Goal: Task Accomplishment & Management: Manage account settings

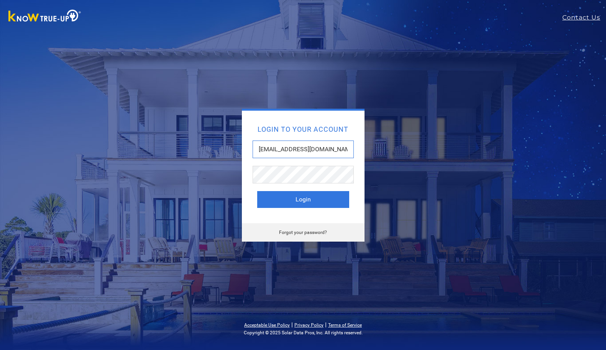
type input "[EMAIL_ADDRESS][DOMAIN_NAME]"
click at [327, 195] on button "Login" at bounding box center [303, 199] width 92 height 17
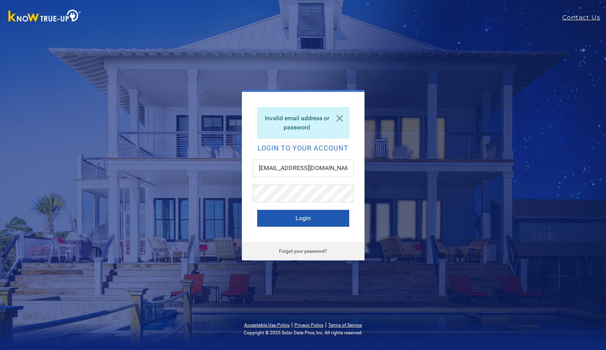
click at [290, 223] on button "Login" at bounding box center [303, 218] width 92 height 17
click at [302, 221] on button "Login" at bounding box center [303, 218] width 92 height 17
click at [287, 218] on button "Login" at bounding box center [303, 218] width 92 height 17
click at [286, 219] on button "Login" at bounding box center [303, 218] width 92 height 17
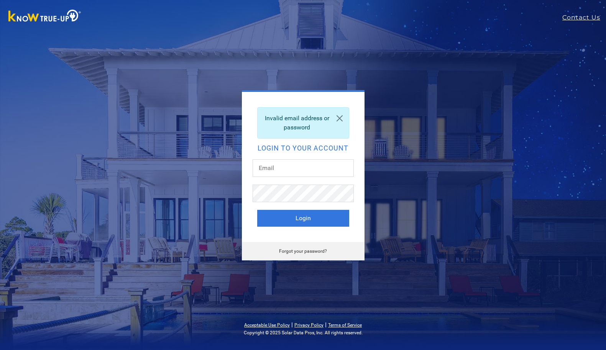
click at [215, 174] on div "Invalid email address or password Login to your account Login Forgot your passw…" at bounding box center [303, 175] width 337 height 171
click at [255, 174] on input "text" at bounding box center [303, 168] width 101 height 18
type input "[EMAIL_ADDRESS][DOMAIN_NAME]"
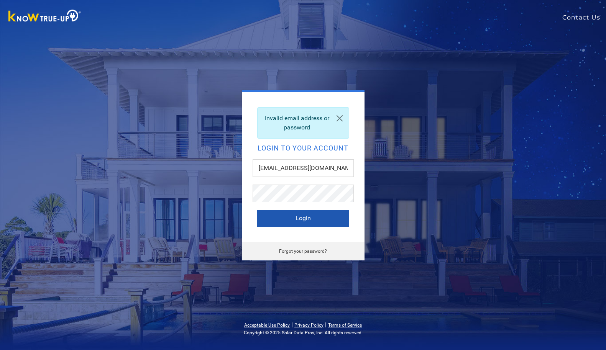
click at [271, 218] on button "Login" at bounding box center [303, 218] width 92 height 17
click at [355, 185] on div "Invalid email address or password Login to your account [EMAIL_ADDRESS][DOMAIN_…" at bounding box center [303, 167] width 123 height 150
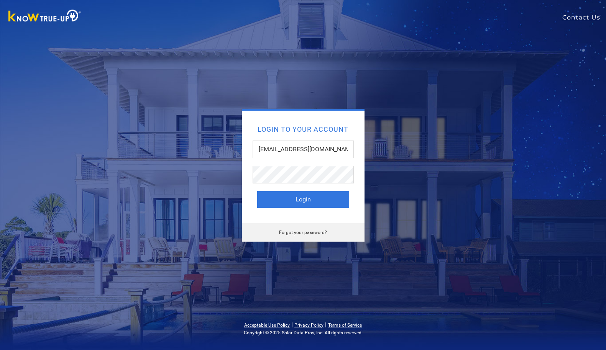
type input "[EMAIL_ADDRESS][DOMAIN_NAME]"
click at [303, 199] on button "Login" at bounding box center [303, 199] width 92 height 17
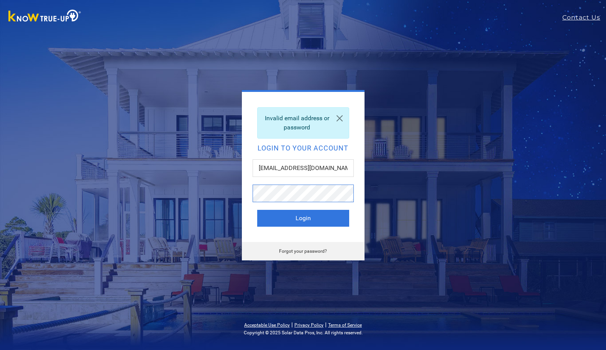
click at [303, 218] on button "Login" at bounding box center [303, 218] width 92 height 17
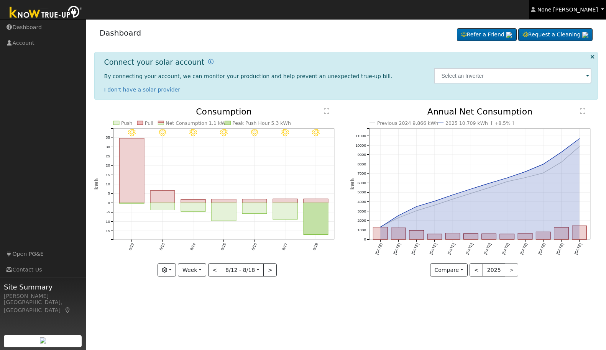
click at [567, 7] on span "None [PERSON_NAME]" at bounding box center [567, 10] width 61 height 6
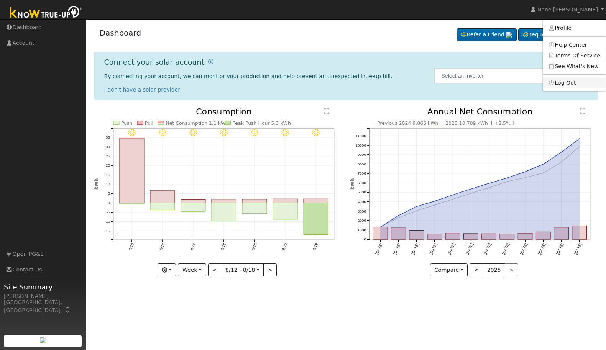
click at [573, 84] on link "Log Out" at bounding box center [574, 82] width 63 height 11
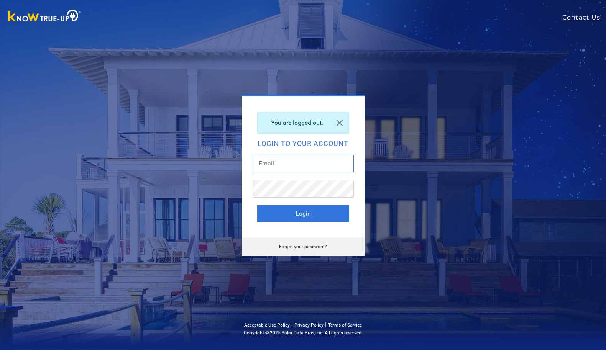
type input "masweitzer@gmail.com"
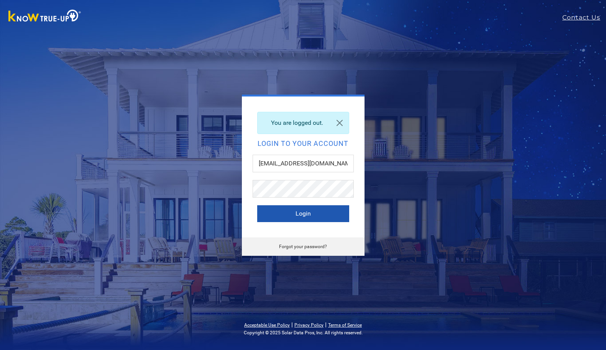
click at [313, 212] on button "Login" at bounding box center [303, 213] width 92 height 17
